Goal: Task Accomplishment & Management: Use online tool/utility

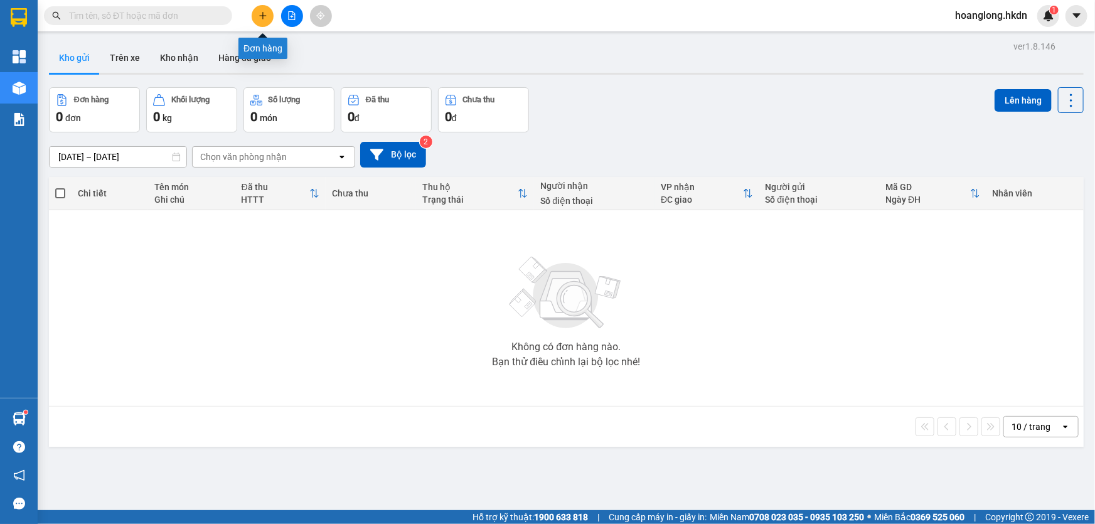
scroll to position [57, 0]
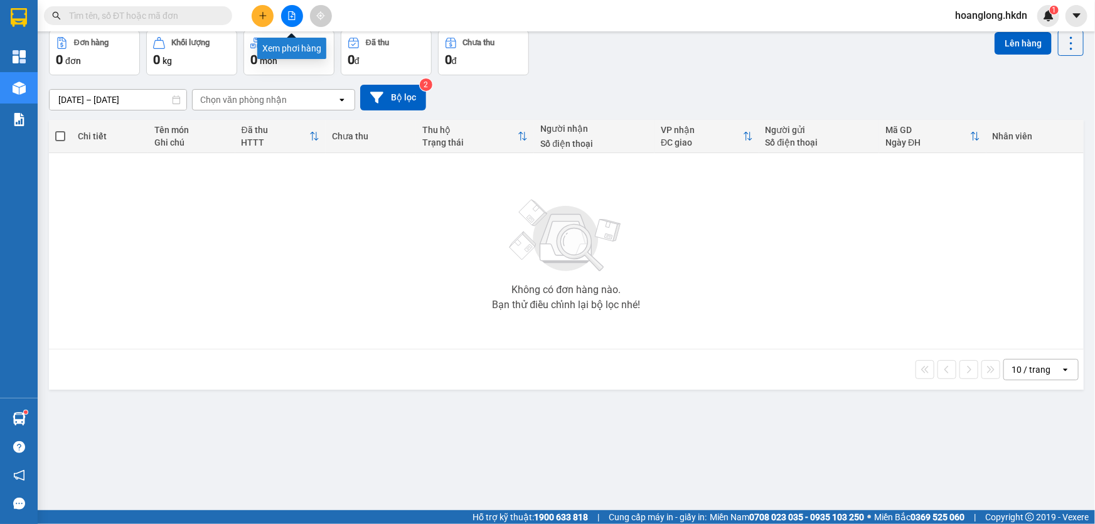
click at [294, 18] on icon "file-add" at bounding box center [291, 15] width 9 height 9
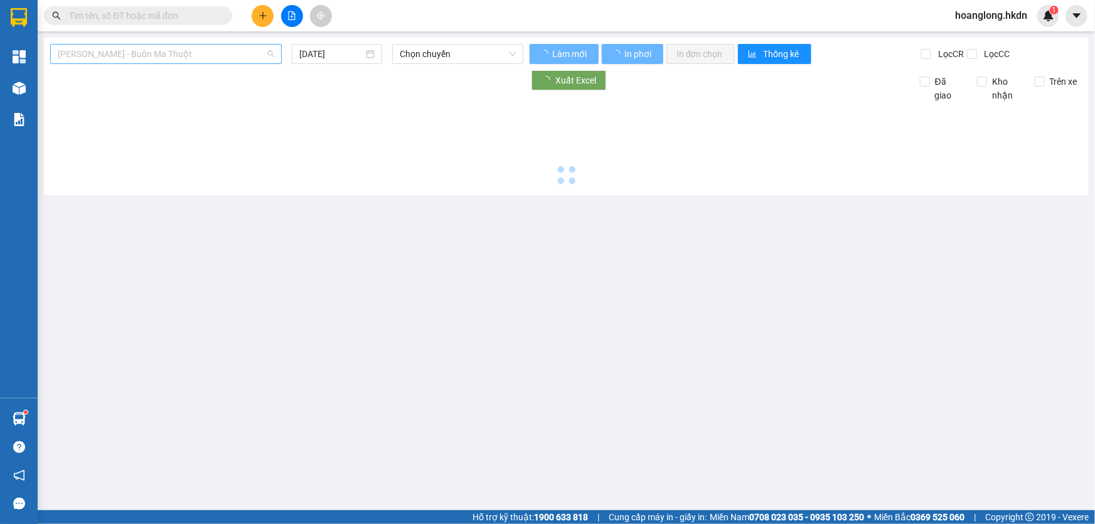
click at [238, 59] on span "[PERSON_NAME] - Buôn Ma Thuột" at bounding box center [166, 54] width 216 height 19
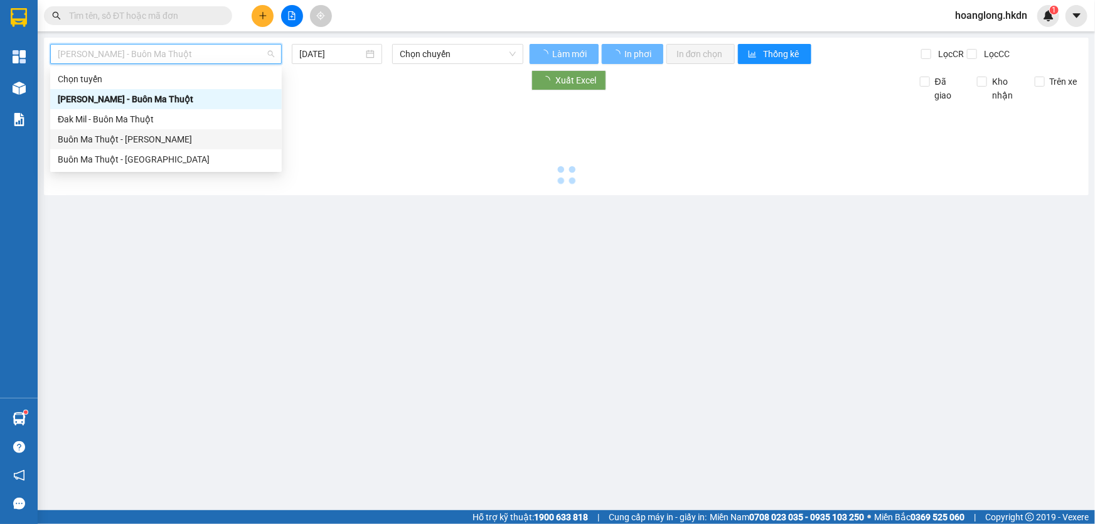
click at [201, 139] on div "Buôn Ma Thuột - [PERSON_NAME]" at bounding box center [166, 139] width 216 height 14
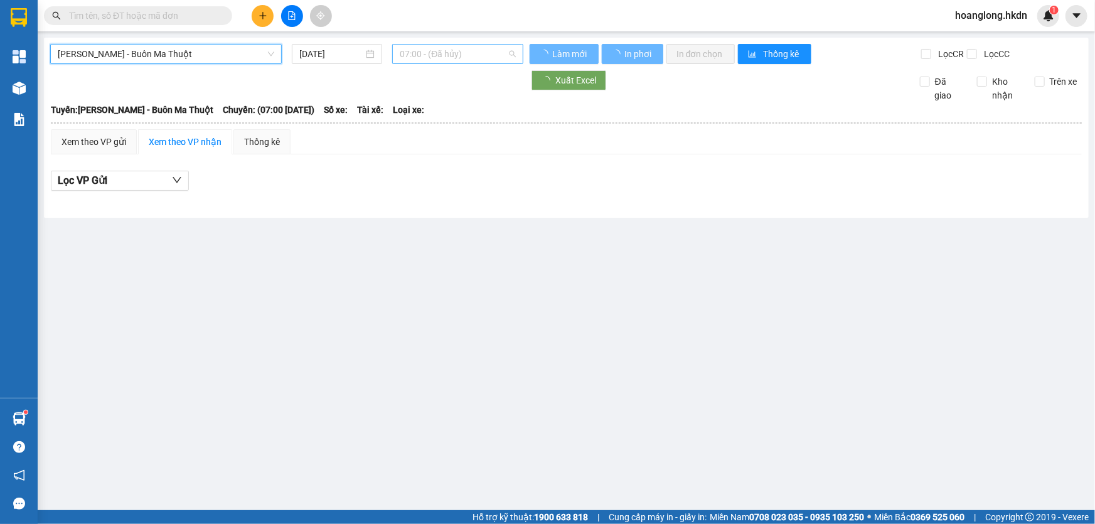
click at [426, 56] on span "07:00 - (Đã hủy)" at bounding box center [458, 54] width 116 height 19
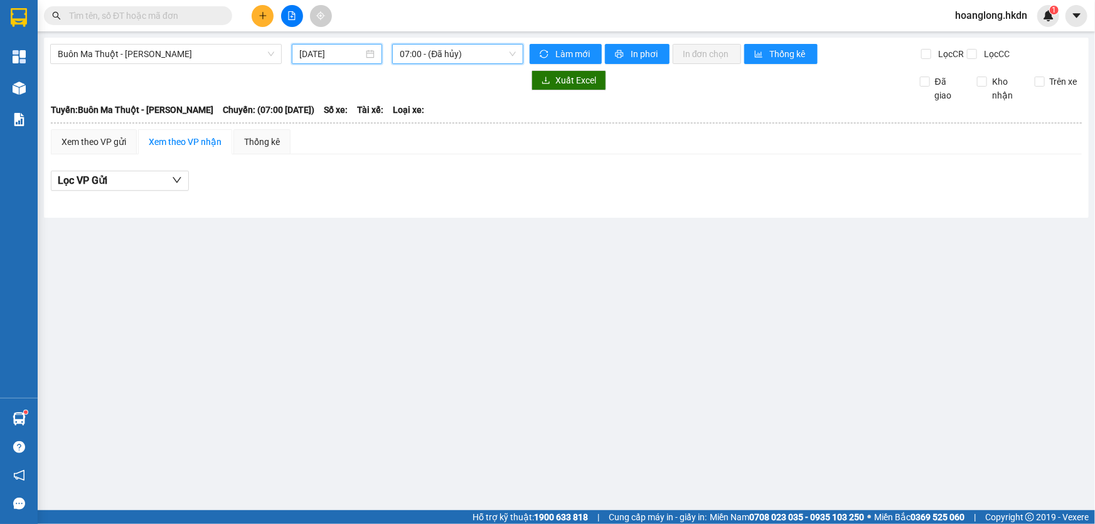
click at [337, 57] on input "[DATE]" at bounding box center [331, 54] width 64 height 14
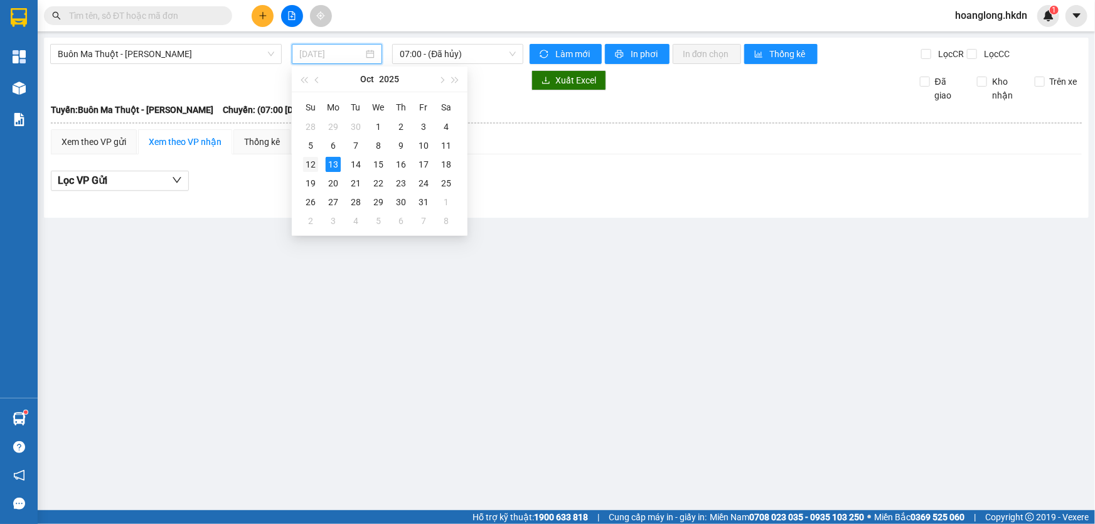
click at [311, 163] on div "12" at bounding box center [310, 164] width 15 height 15
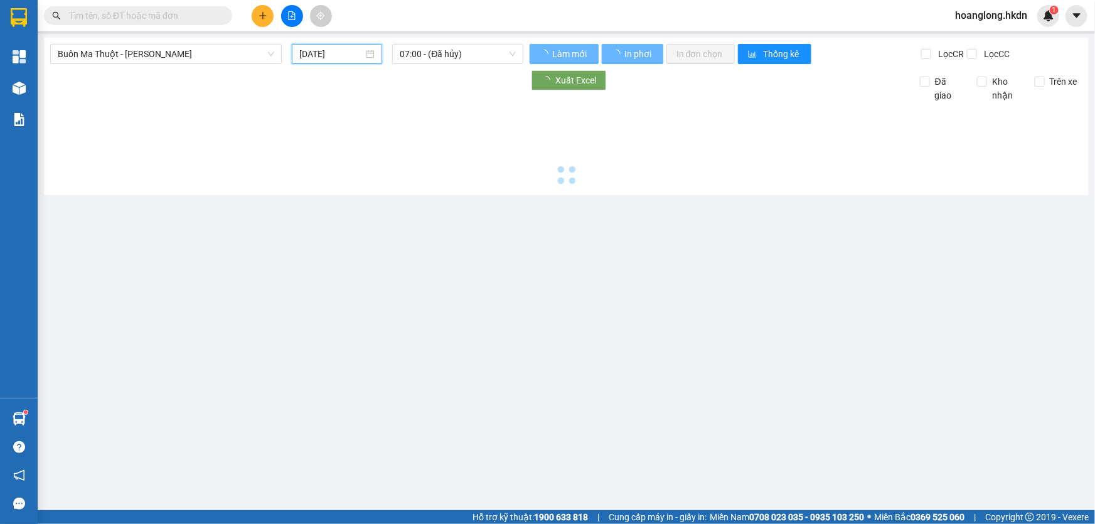
type input "[DATE]"
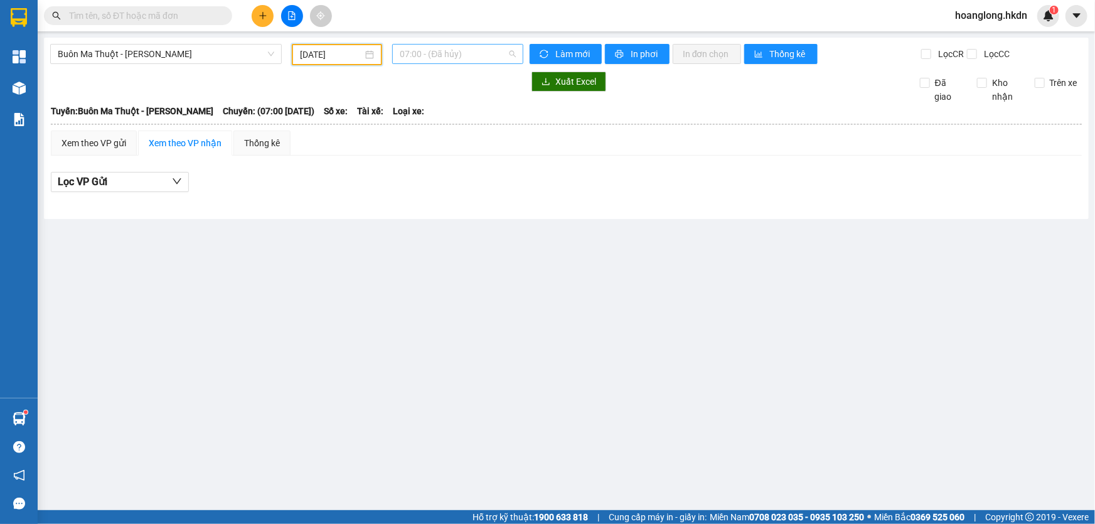
click at [462, 57] on span "07:00 - (Đã hủy)" at bounding box center [458, 54] width 116 height 19
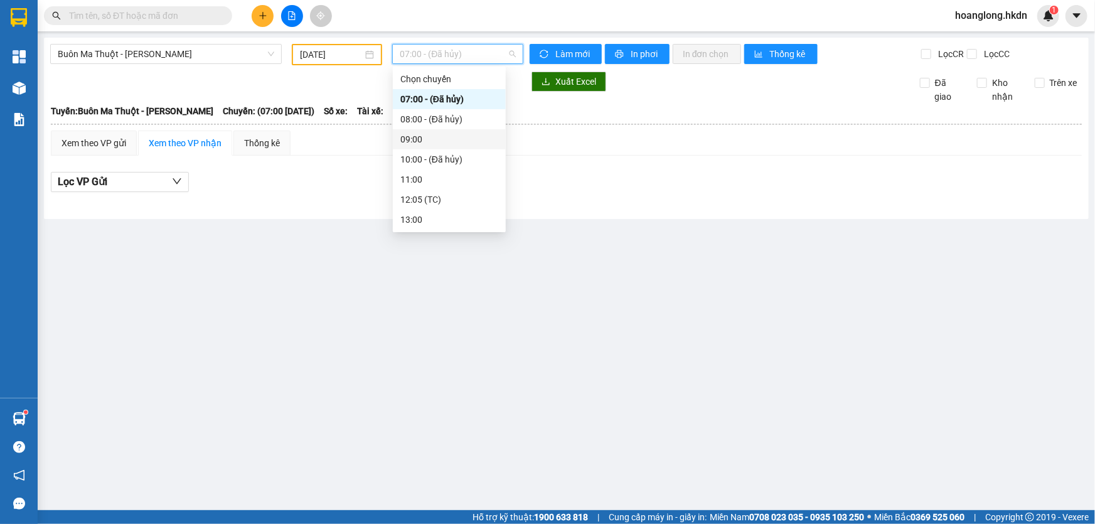
click at [440, 144] on div "09:00" at bounding box center [449, 139] width 98 height 14
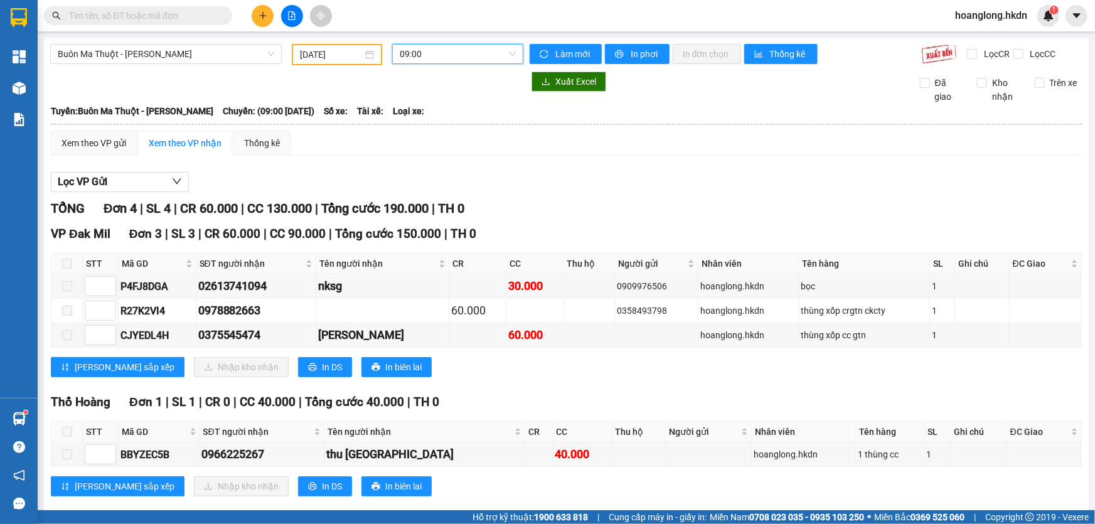
scroll to position [19, 0]
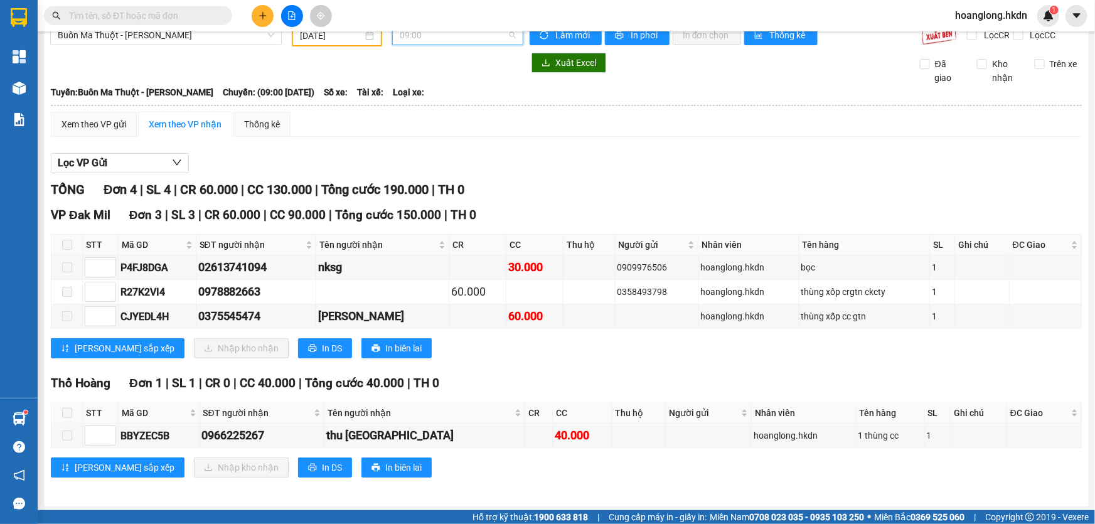
click at [450, 41] on span "09:00" at bounding box center [458, 35] width 116 height 19
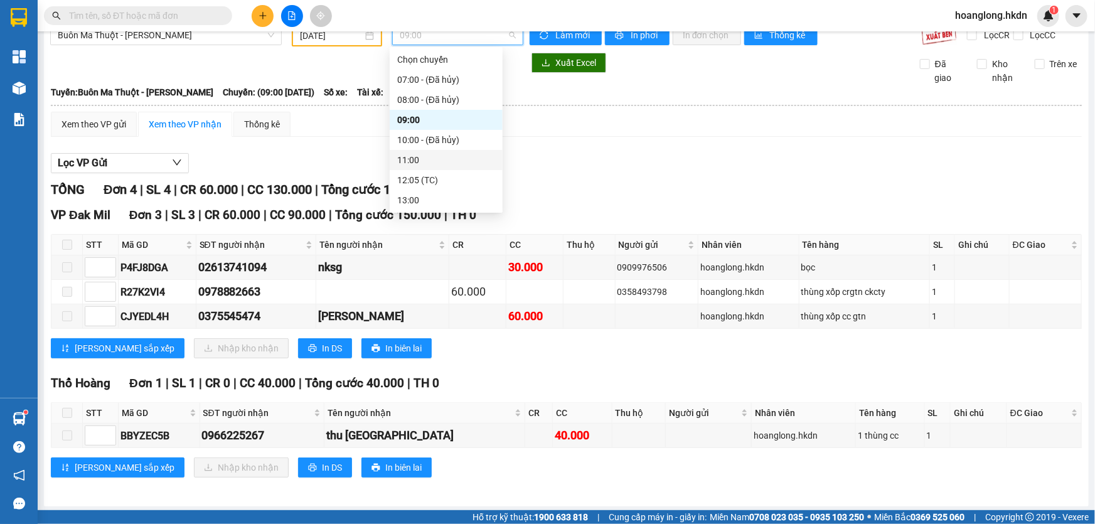
click at [433, 154] on div "11:00" at bounding box center [446, 160] width 98 height 14
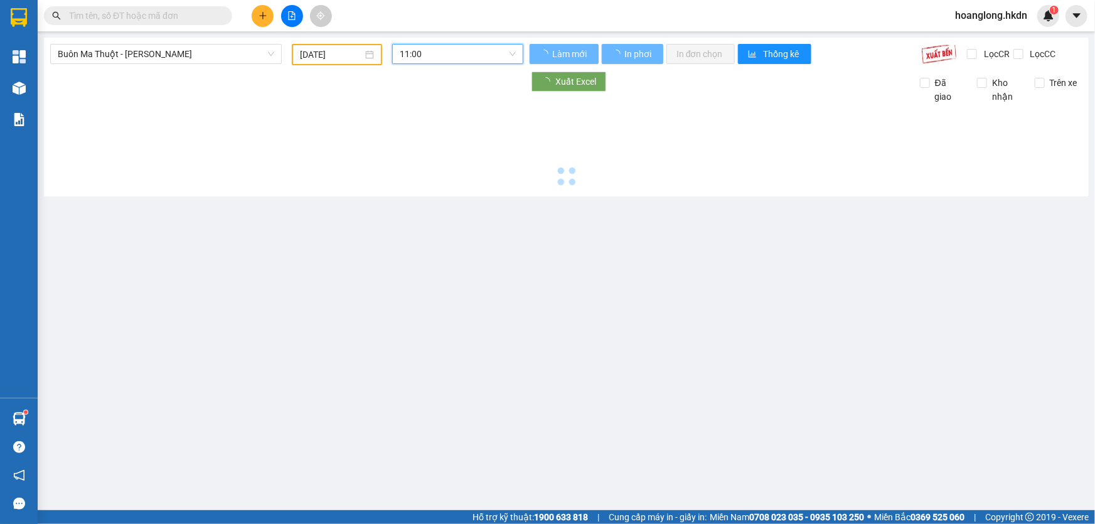
scroll to position [0, 0]
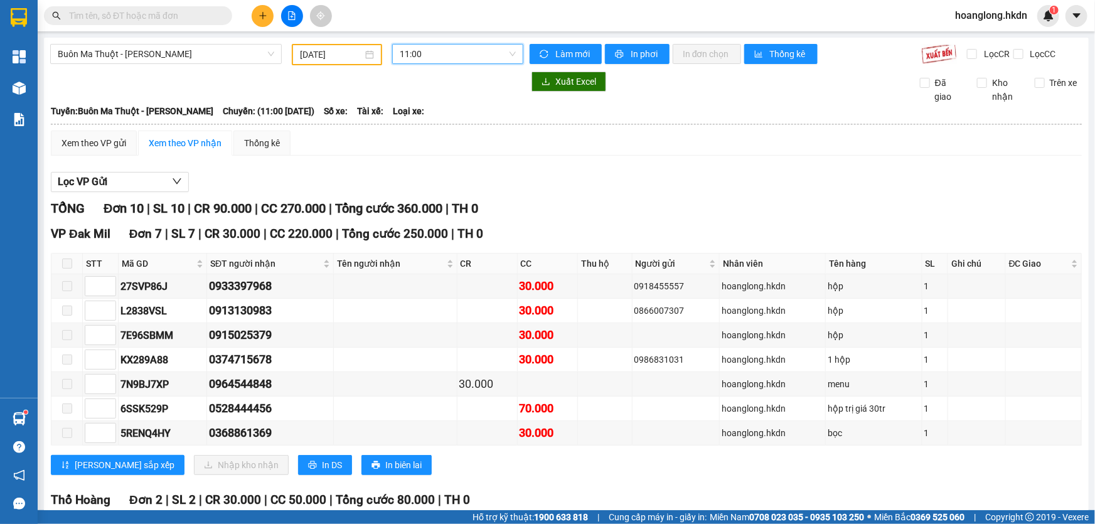
click at [419, 58] on span "11:00" at bounding box center [458, 54] width 116 height 19
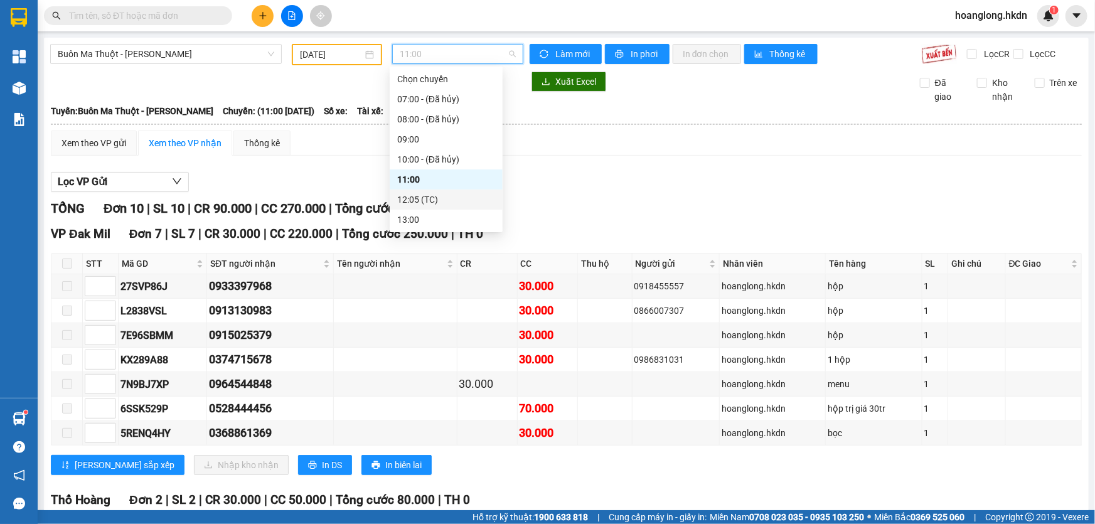
click at [427, 206] on div "12:05 (TC)" at bounding box center [446, 200] width 98 height 14
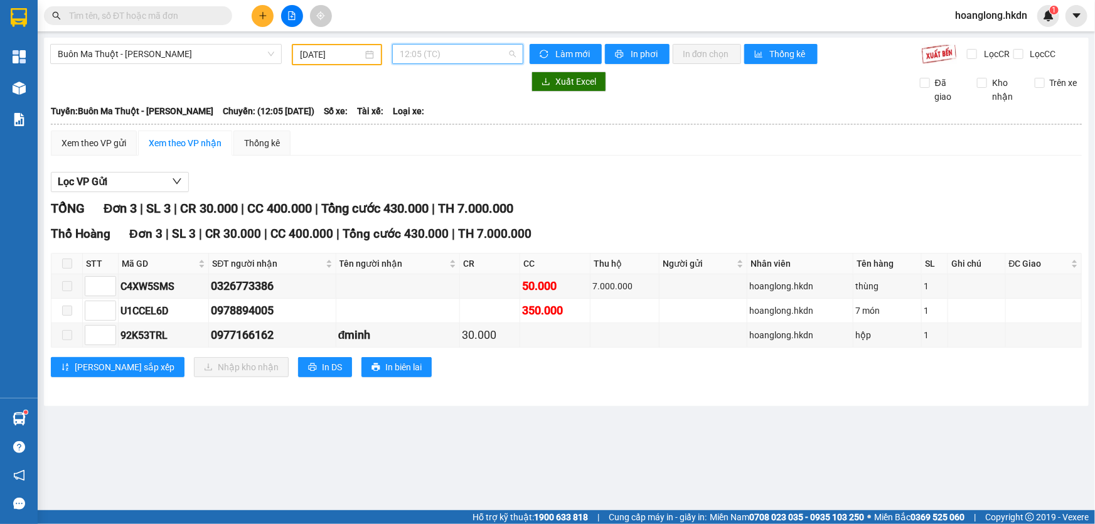
click at [422, 50] on span "12:05 (TC)" at bounding box center [458, 54] width 116 height 19
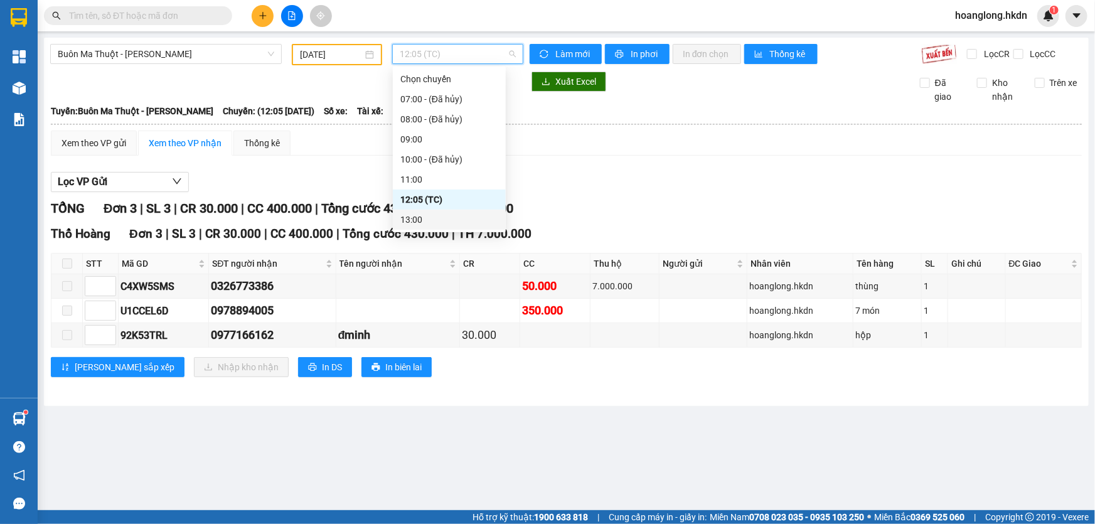
click at [429, 214] on div "13:00" at bounding box center [449, 220] width 98 height 14
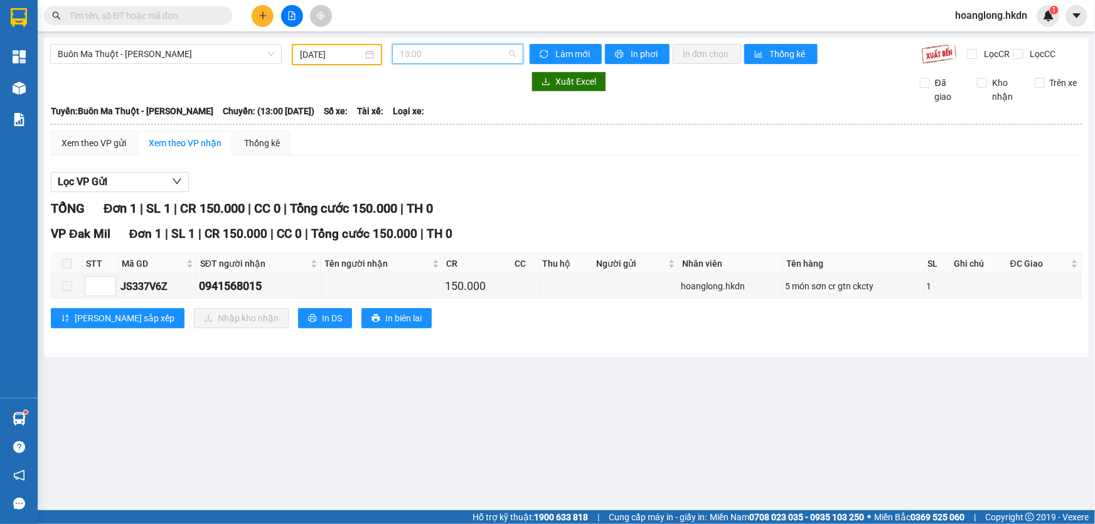
click at [442, 63] on span "13:00" at bounding box center [458, 54] width 116 height 19
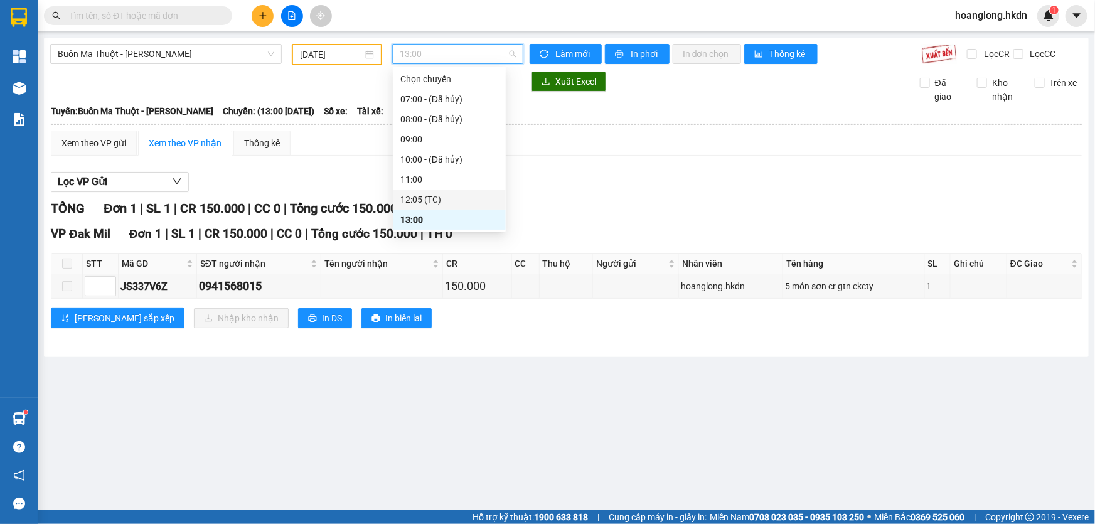
scroll to position [56, 0]
click at [428, 200] on div "14:05 (TC)" at bounding box center [449, 203] width 98 height 14
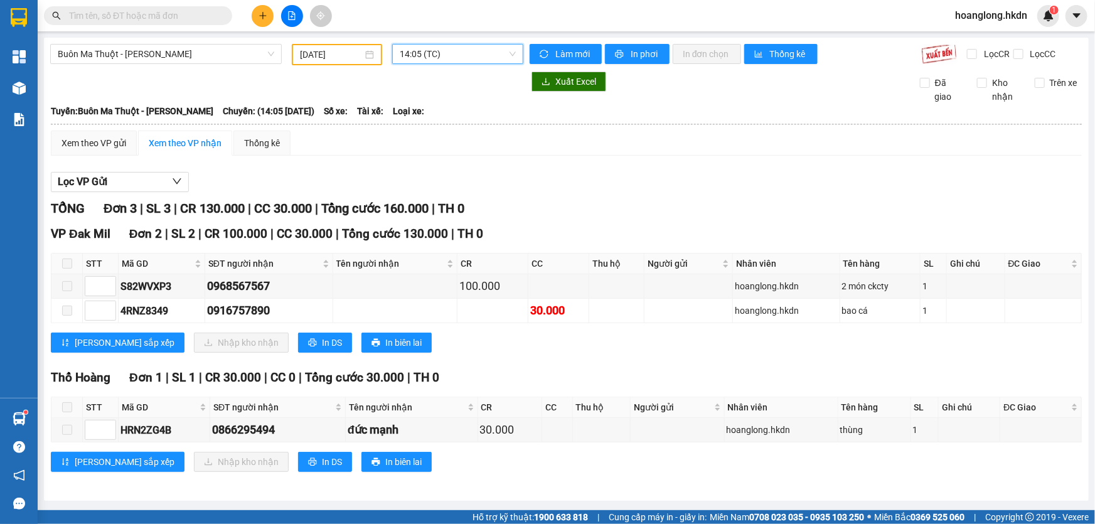
click at [429, 52] on span "14:05 (TC)" at bounding box center [458, 54] width 116 height 19
